Goal: Information Seeking & Learning: Find specific page/section

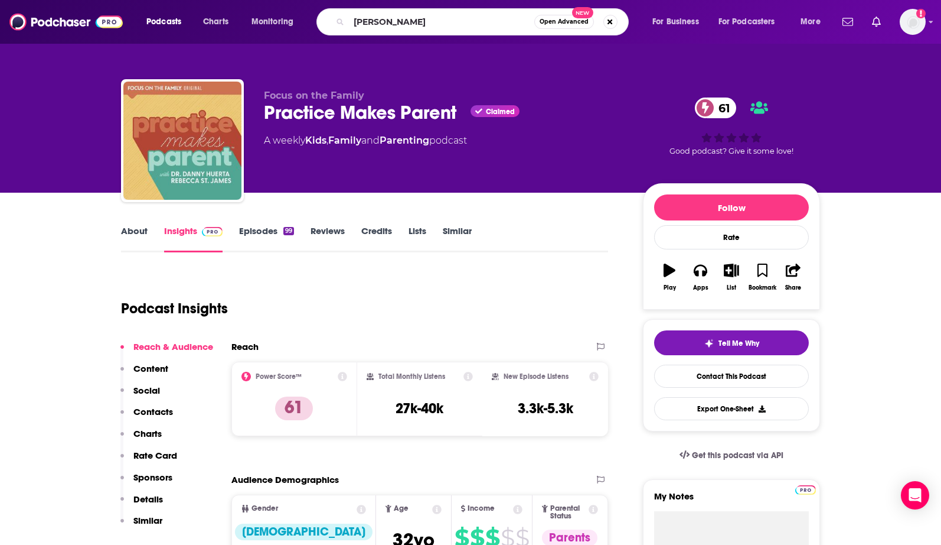
type input "[PERSON_NAME]"
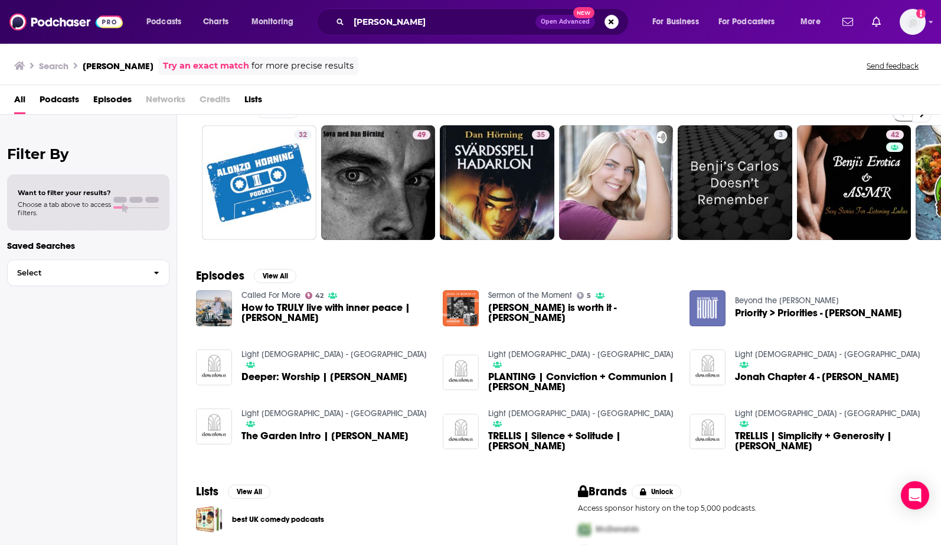
scroll to position [26, 0]
click at [268, 312] on span "How to TRULY live with inner peace | [PERSON_NAME]" at bounding box center [335, 312] width 187 height 20
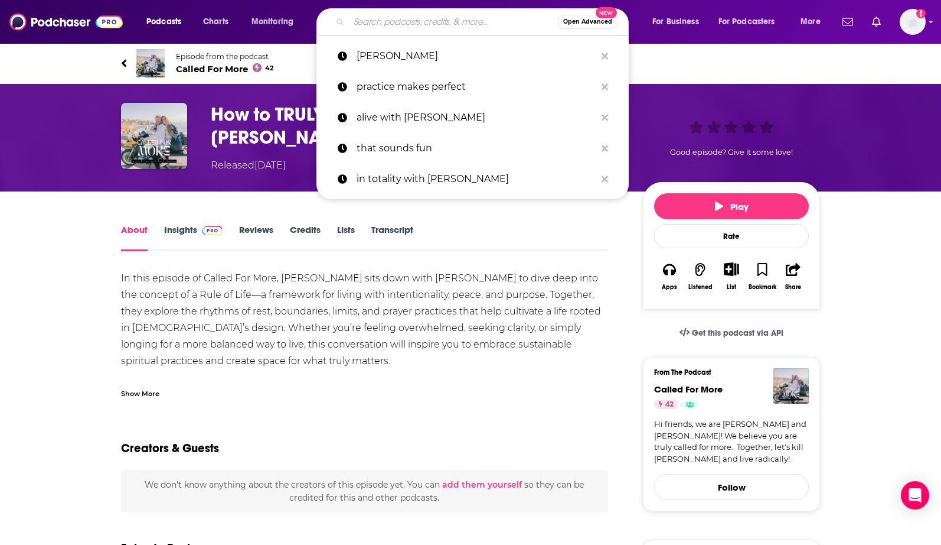
click at [399, 23] on input "Search podcasts, credits, & more..." at bounding box center [453, 21] width 209 height 19
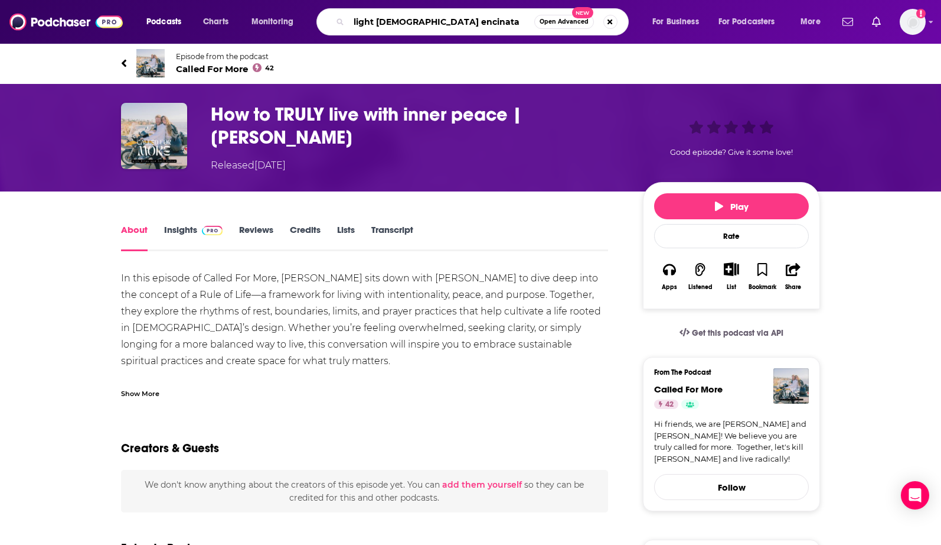
type input "light [DEMOGRAPHIC_DATA] encinatas"
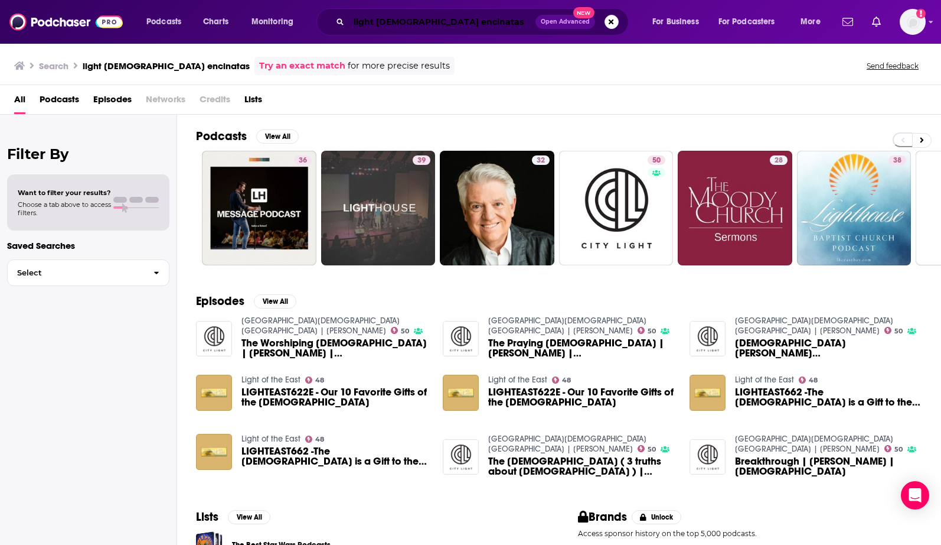
click at [407, 18] on input "light [DEMOGRAPHIC_DATA] encinatas" at bounding box center [442, 21] width 187 height 19
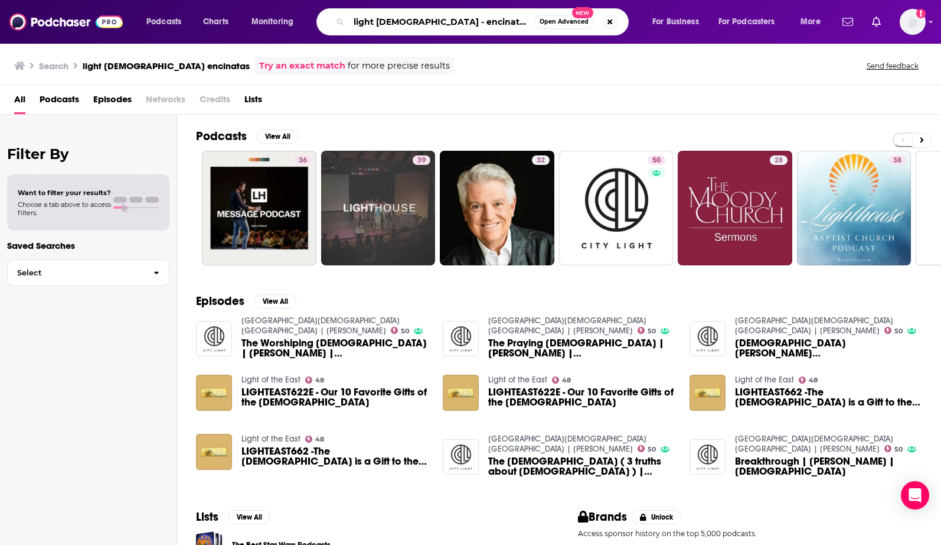
type input "light [DEMOGRAPHIC_DATA] - encinatas"
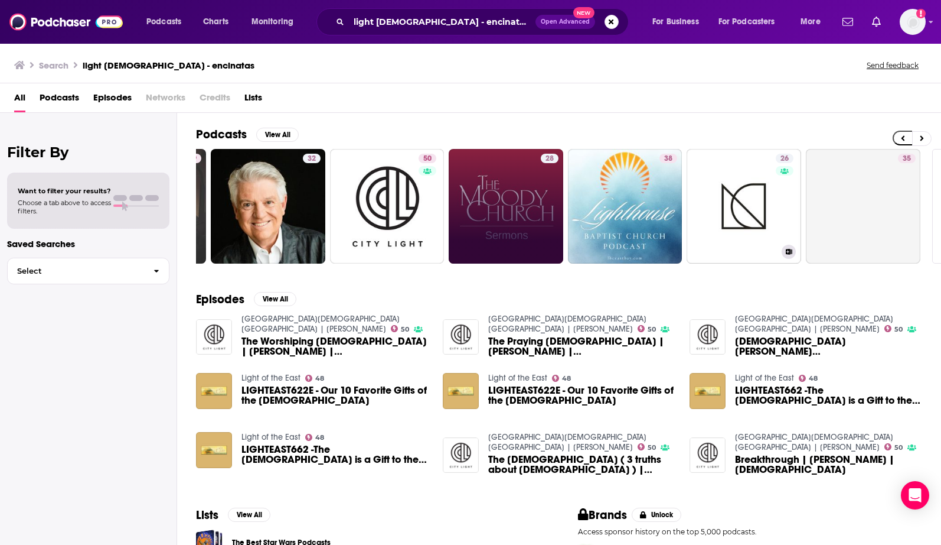
scroll to position [0, 340]
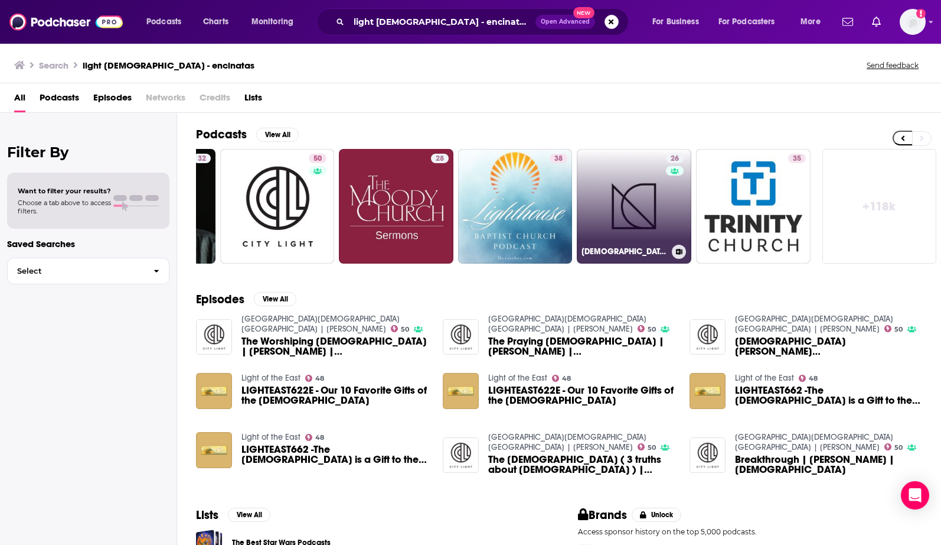
click at [657, 239] on link "26 Light [DEMOGRAPHIC_DATA]" at bounding box center [634, 206] width 115 height 115
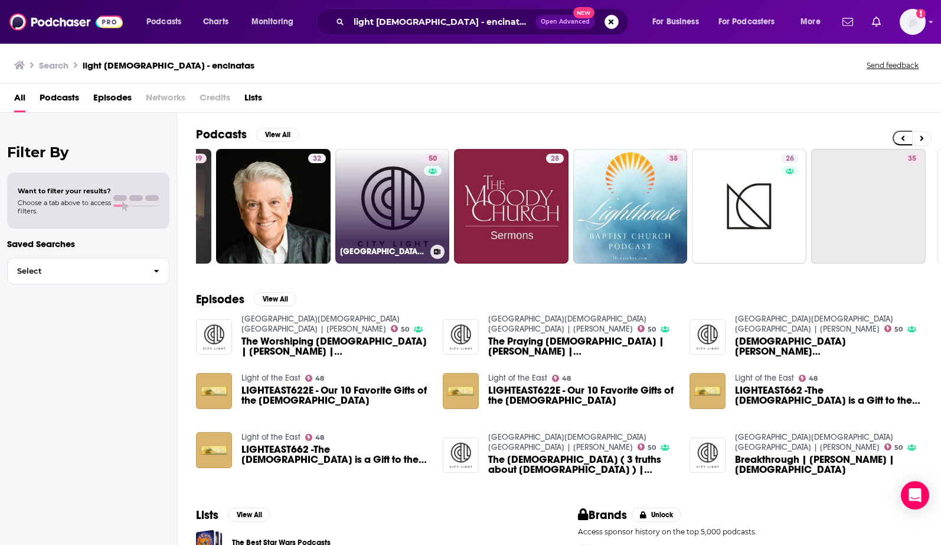
scroll to position [0, 340]
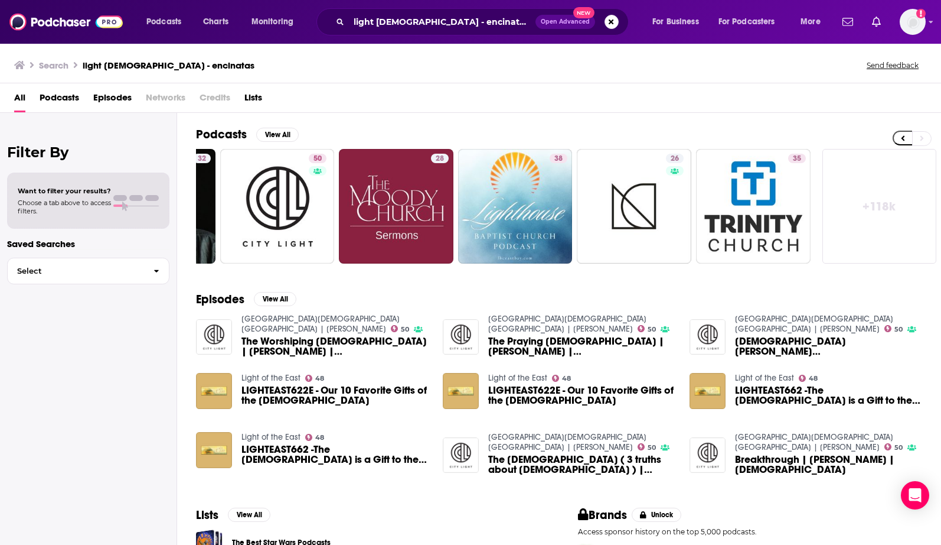
click at [867, 202] on link "+ 118k" at bounding box center [880, 206] width 115 height 115
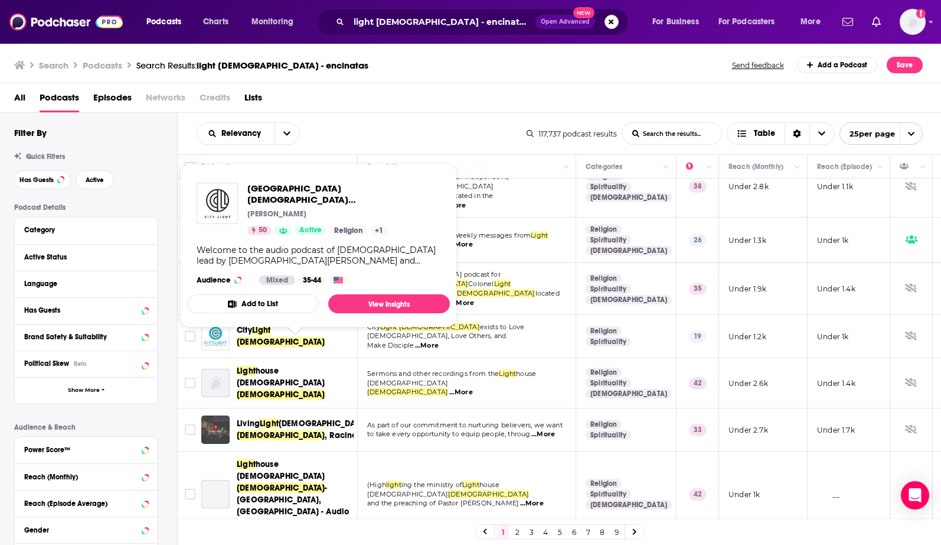
scroll to position [352, 0]
